Goal: Ask a question

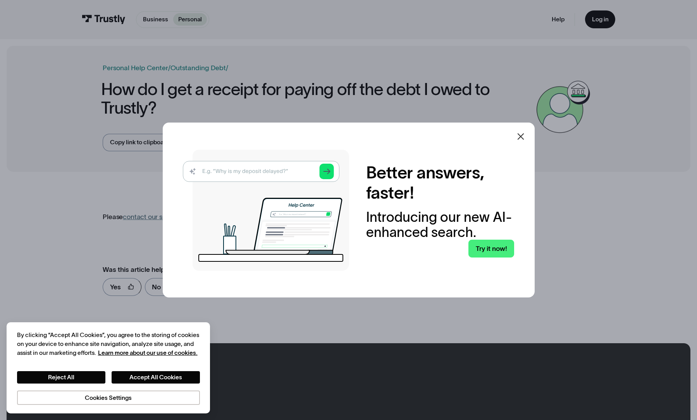
click at [517, 134] on icon at bounding box center [520, 136] width 9 height 9
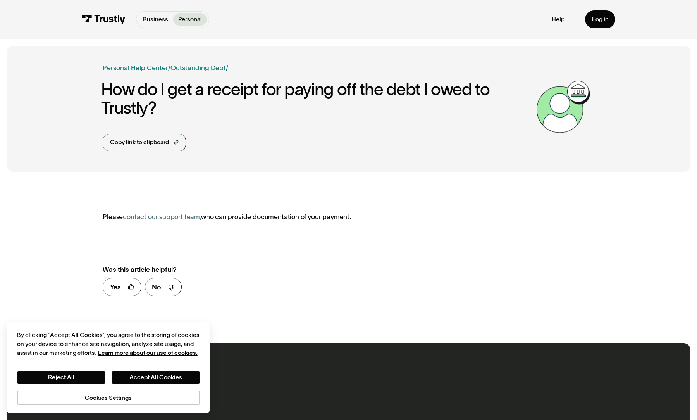
click at [110, 17] on img at bounding box center [104, 19] width 44 height 9
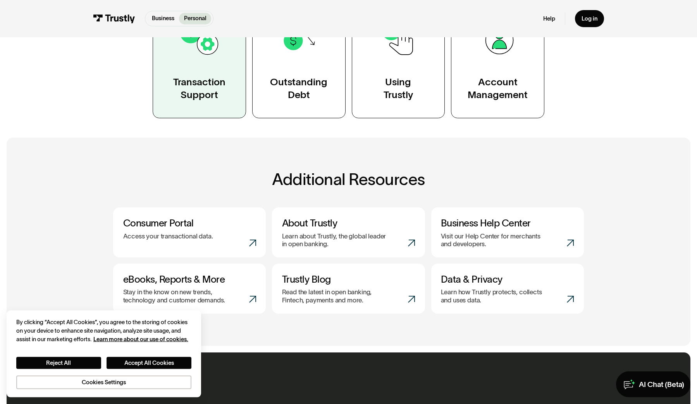
scroll to position [210, 0]
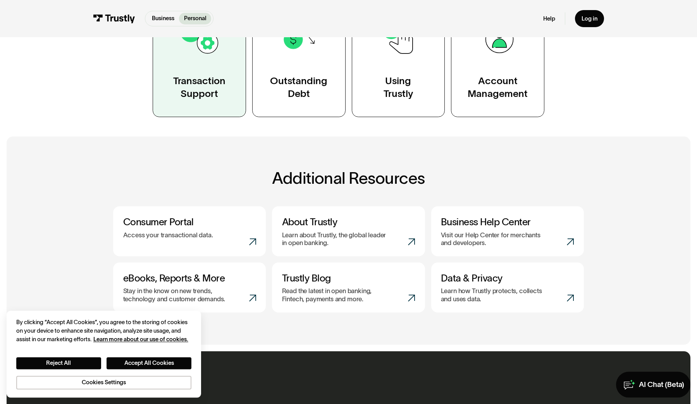
click at [219, 88] on div "Transaction Support" at bounding box center [199, 87] width 52 height 26
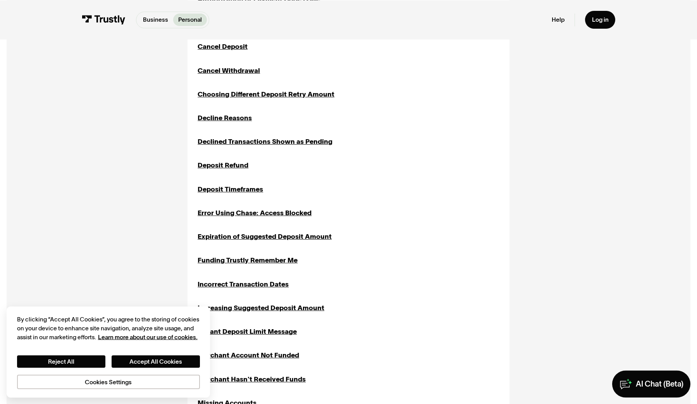
scroll to position [358, 0]
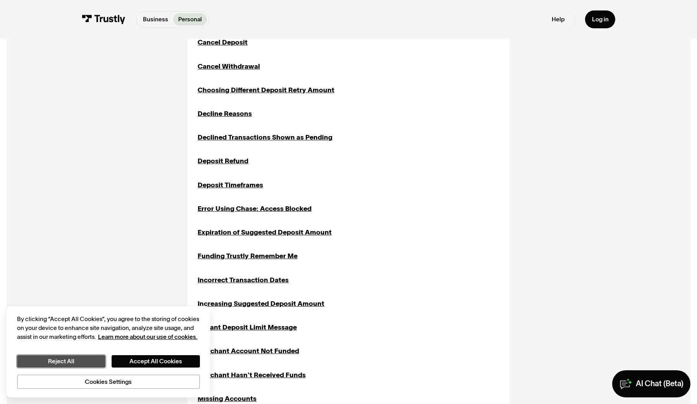
click at [74, 362] on button "Reject All" at bounding box center [61, 361] width 89 height 13
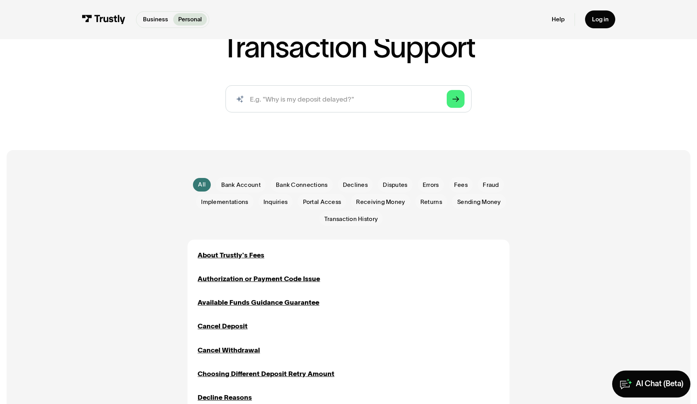
scroll to position [601, 0]
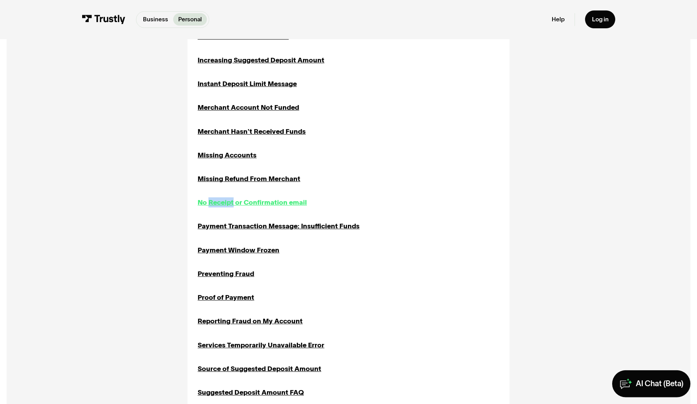
click at [261, 200] on div "No Receipt or Confirmation email" at bounding box center [252, 202] width 109 height 10
